Goal: Information Seeking & Learning: Learn about a topic

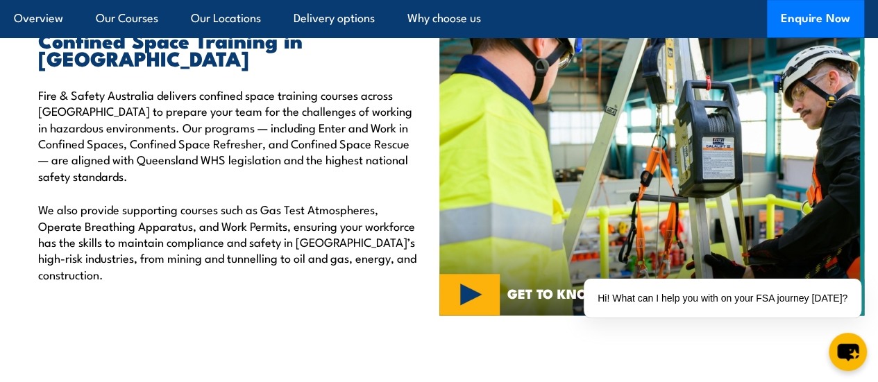
scroll to position [486, 0]
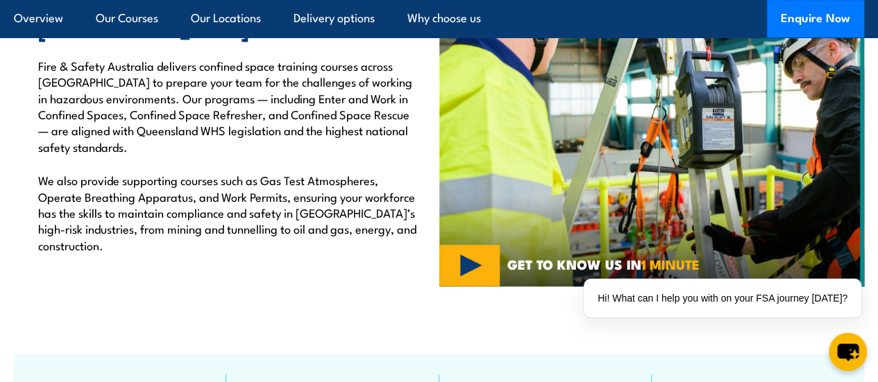
click at [274, 99] on p "Fire & Safety Australia delivers confined space training courses across Queensl…" at bounding box center [228, 106] width 380 height 97
drag, startPoint x: 155, startPoint y: 164, endPoint x: 278, endPoint y: 167, distance: 122.9
click at [278, 155] on p "Fire & Safety Australia delivers confined space training courses across [GEOGRA…" at bounding box center [228, 106] width 380 height 97
copy p "Queensland WHS legislation"
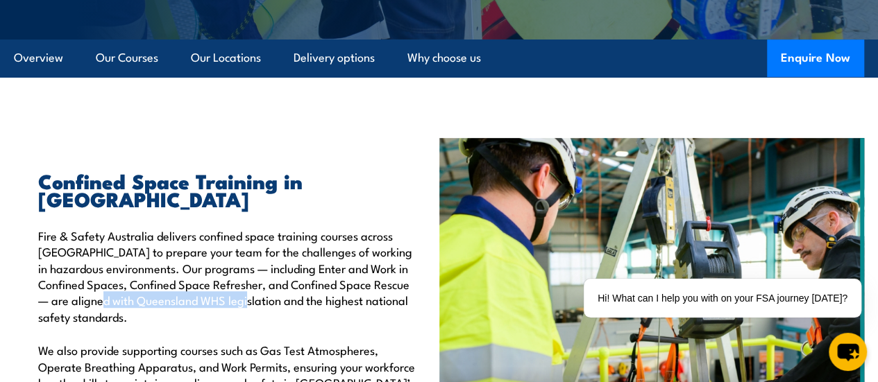
scroll to position [347, 0]
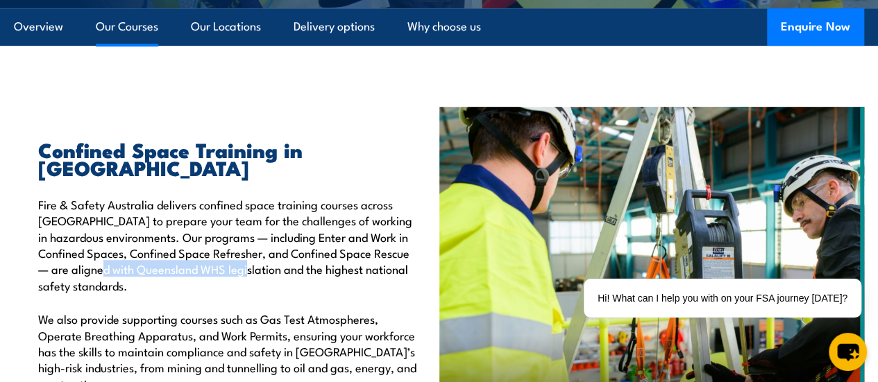
click at [97, 45] on link "Our Courses" at bounding box center [127, 26] width 62 height 37
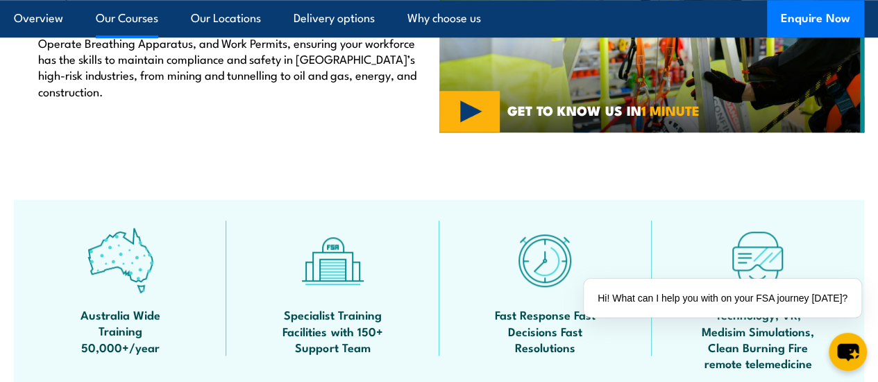
click at [126, 20] on link "Our Courses" at bounding box center [127, 18] width 62 height 37
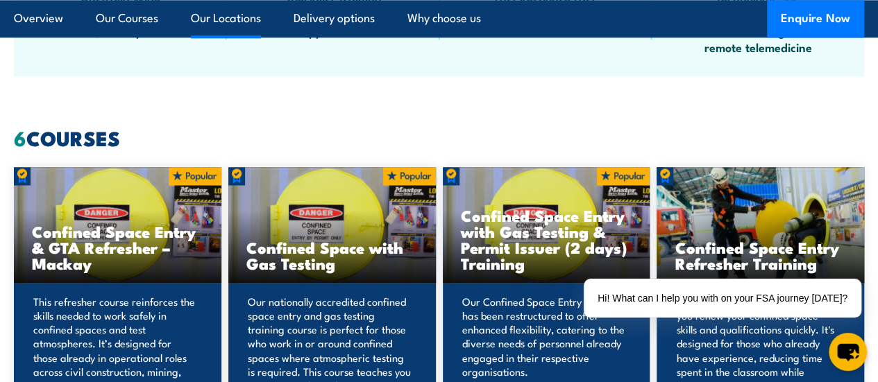
click at [192, 17] on li "Our Locations" at bounding box center [220, 18] width 82 height 37
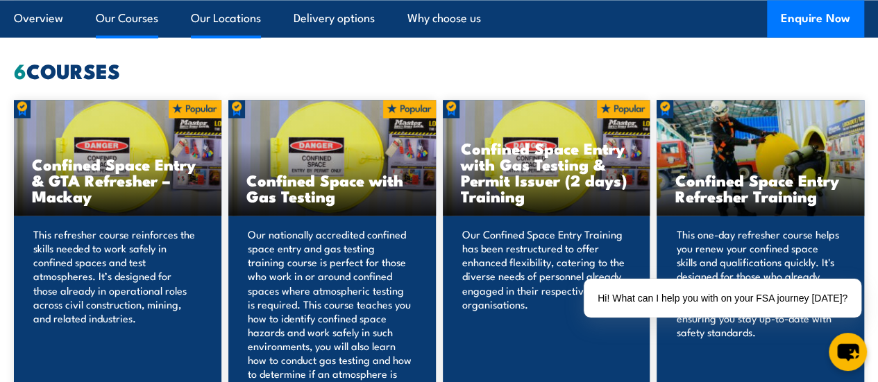
scroll to position [1031, 0]
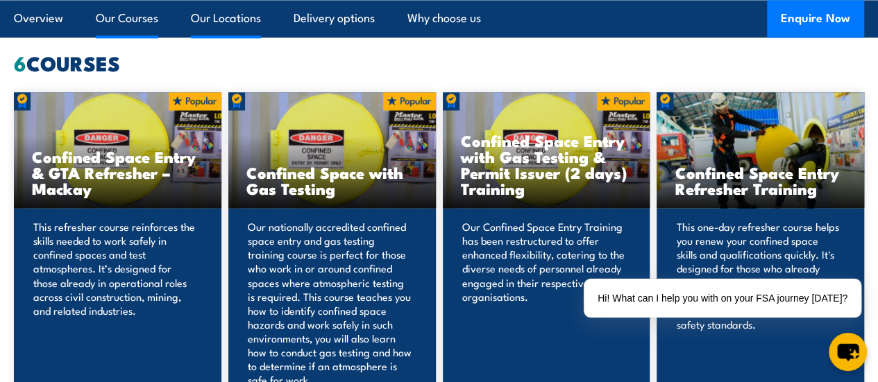
click at [223, 16] on link "Our Locations" at bounding box center [226, 18] width 70 height 37
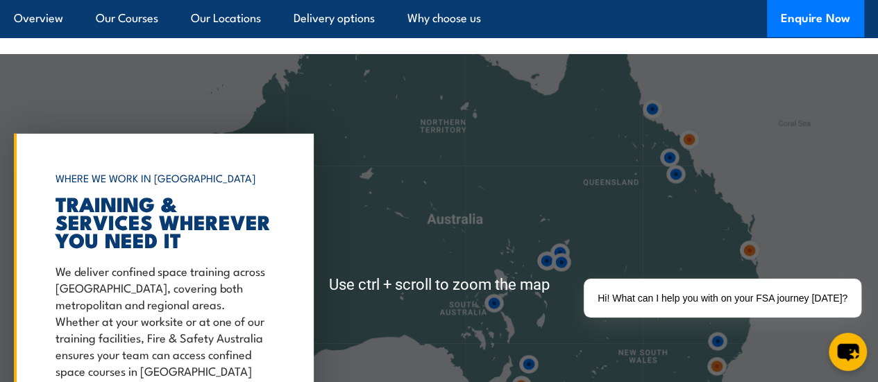
scroll to position [2029, 0]
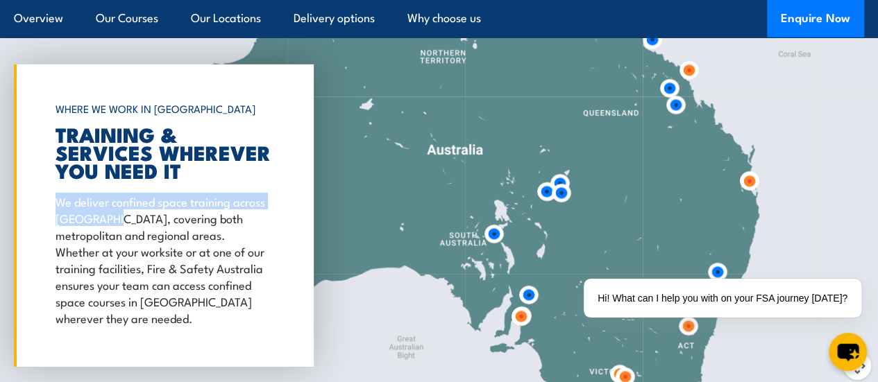
drag, startPoint x: 57, startPoint y: 234, endPoint x: 153, endPoint y: 253, distance: 97.7
click at [153, 253] on p "We deliver confined space training across Queensland, covering both metropolita…" at bounding box center [161, 259] width 210 height 133
copy p "We deliver confined space training across Queensland"
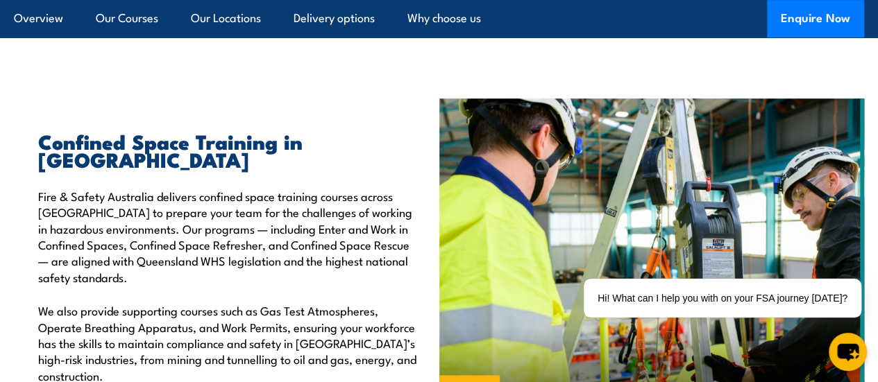
scroll to position [364, 0]
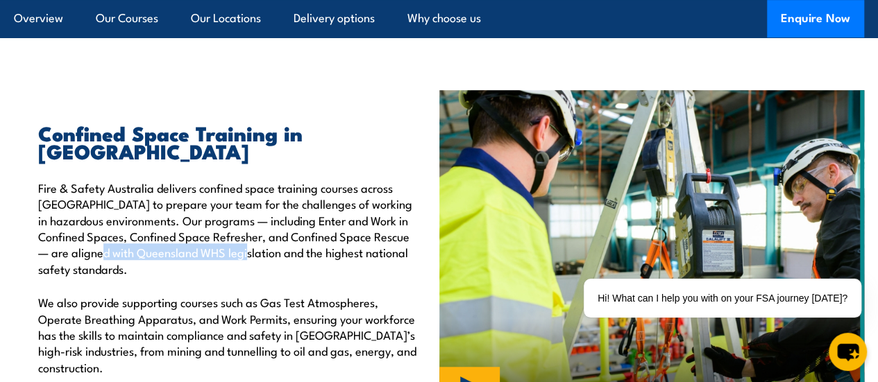
drag, startPoint x: 197, startPoint y: 293, endPoint x: 279, endPoint y: 291, distance: 81.9
click at [279, 277] on p "Fire & Safety Australia delivers confined space training courses across Queensl…" at bounding box center [228, 228] width 380 height 97
copy p "Queensland WHS legislation"
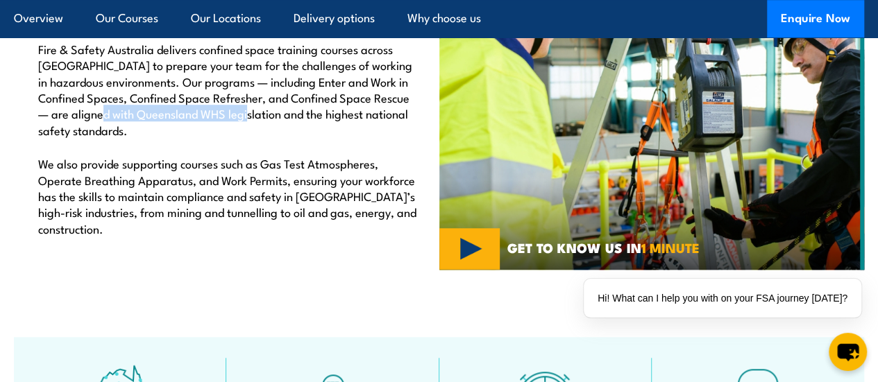
scroll to position [572, 0]
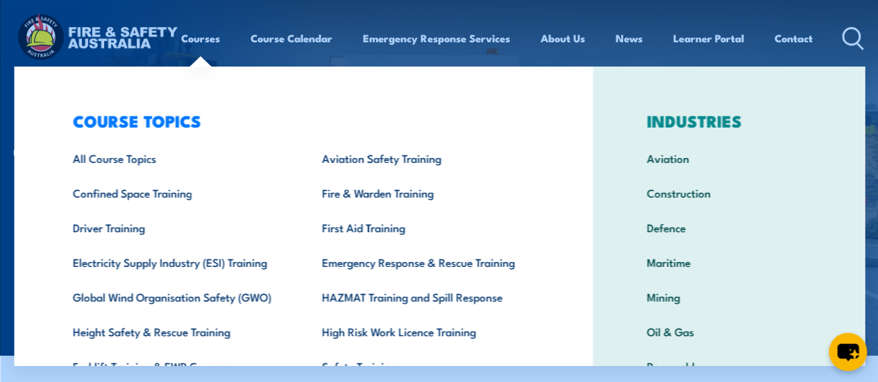
click at [42, 80] on div "COURSE TOPICS All Course Topics Aviation Safety Training Confined Space Trainin…" at bounding box center [303, 286] width 579 height 439
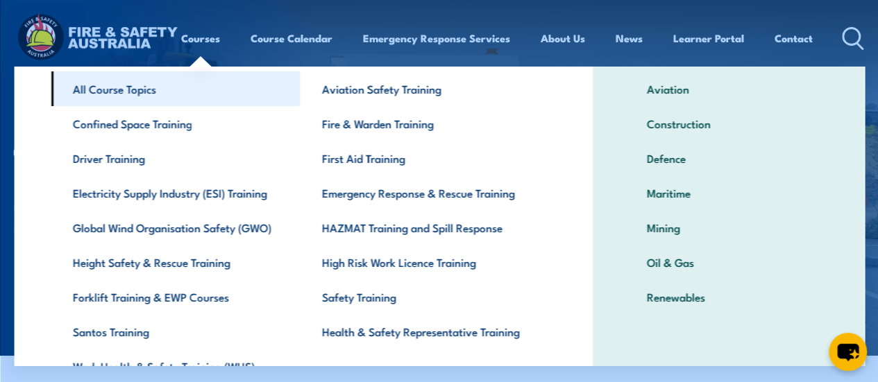
scroll to position [139, 0]
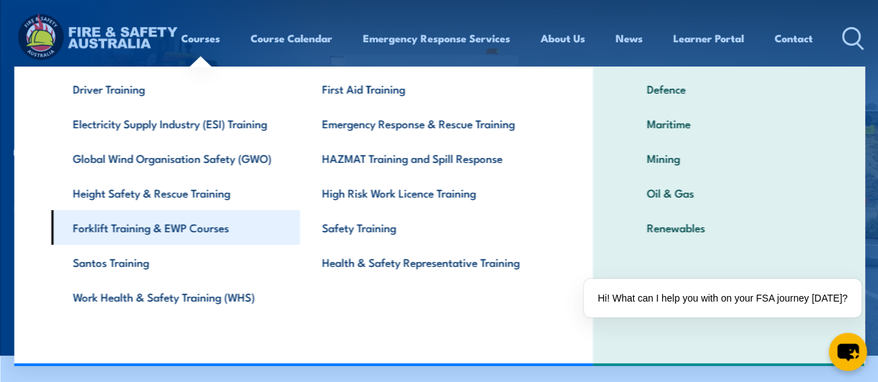
click at [130, 237] on link "Forklift Training & EWP Courses" at bounding box center [175, 227] width 249 height 35
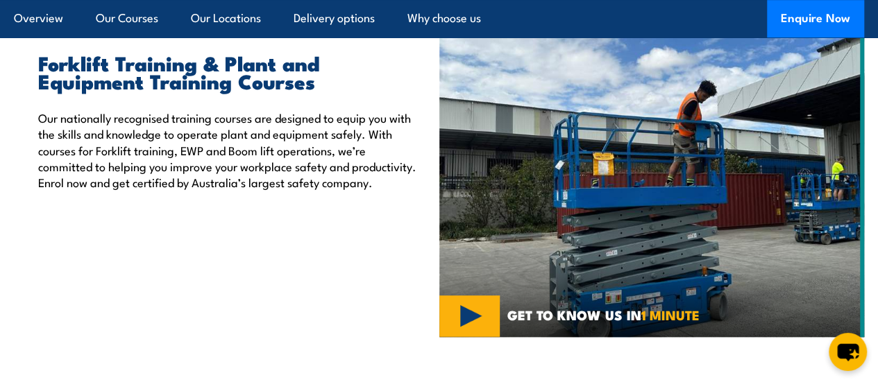
scroll to position [455, 0]
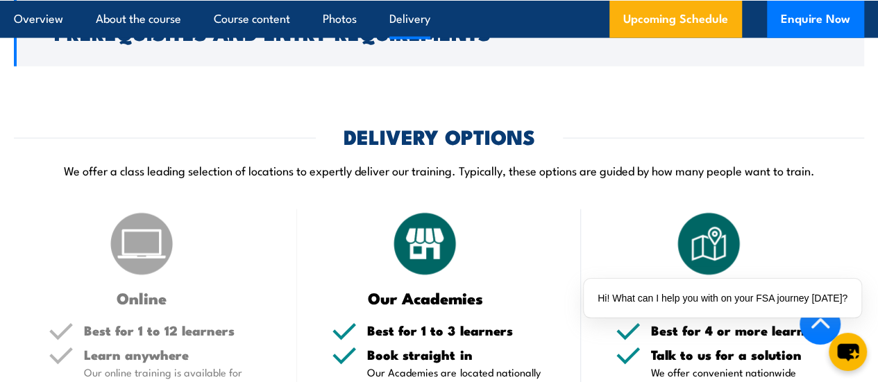
scroll to position [1735, 0]
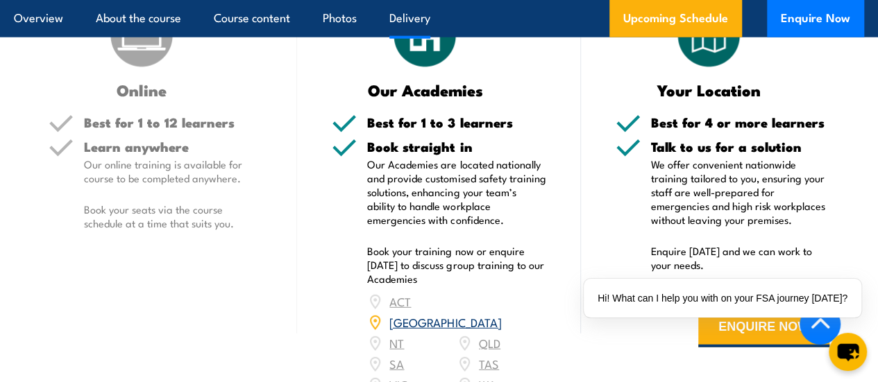
click at [484, 330] on link "[GEOGRAPHIC_DATA]" at bounding box center [445, 322] width 112 height 17
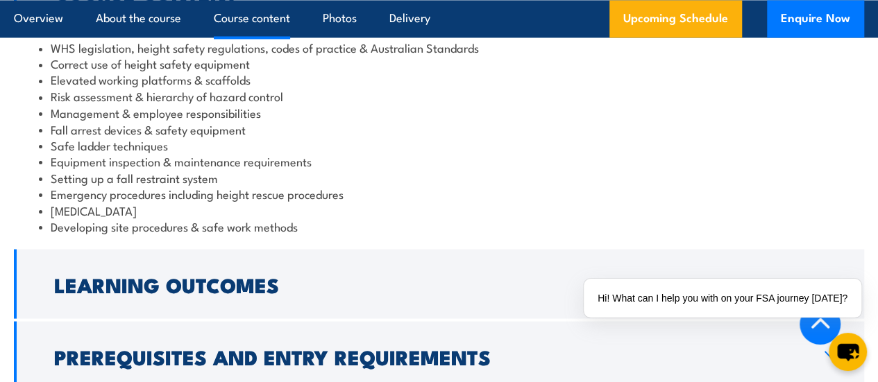
scroll to position [1179, 0]
